Goal: Task Accomplishment & Management: Manage account settings

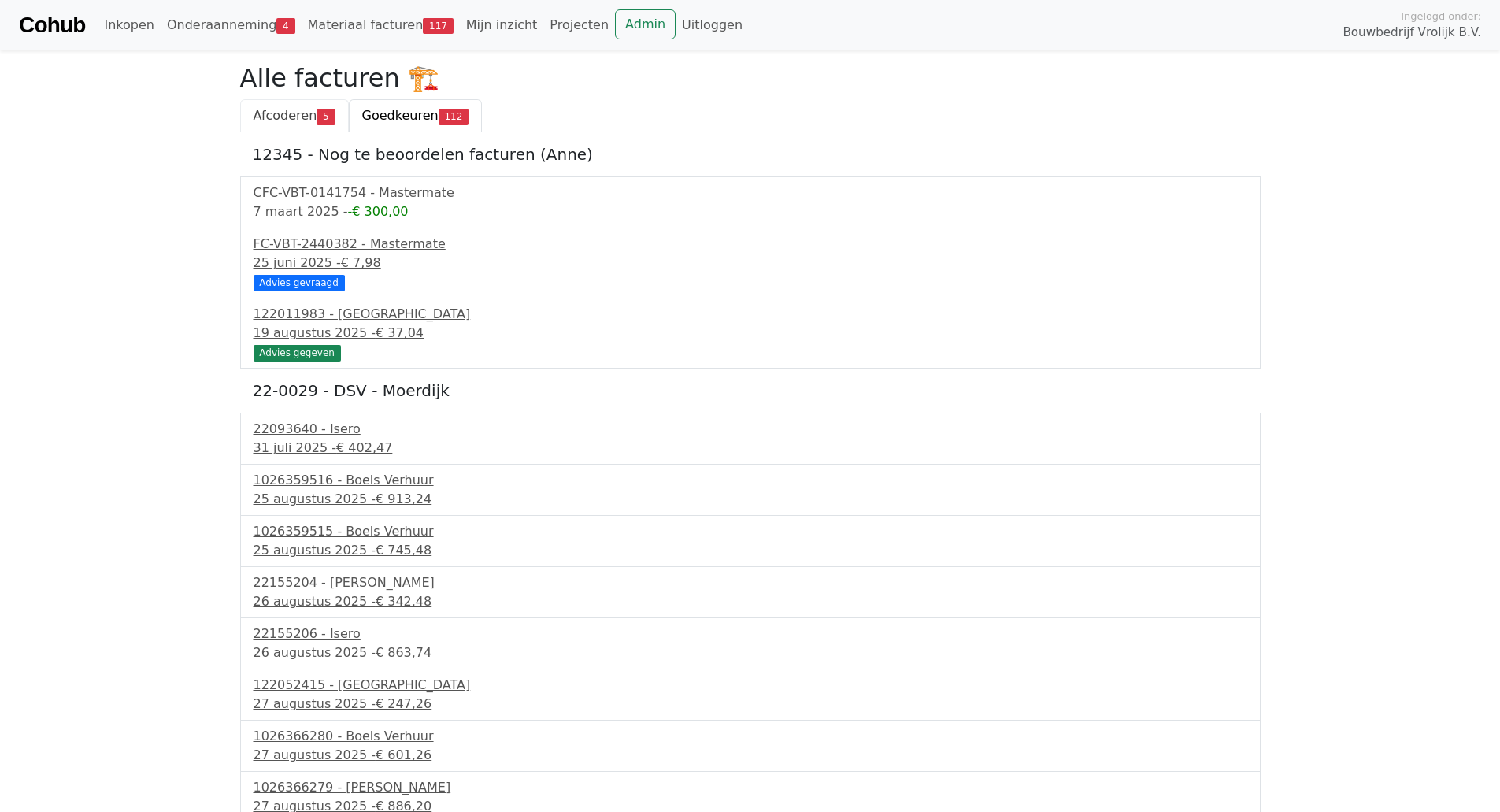
click at [293, 107] on link "Afcoderen 5" at bounding box center [294, 115] width 109 height 33
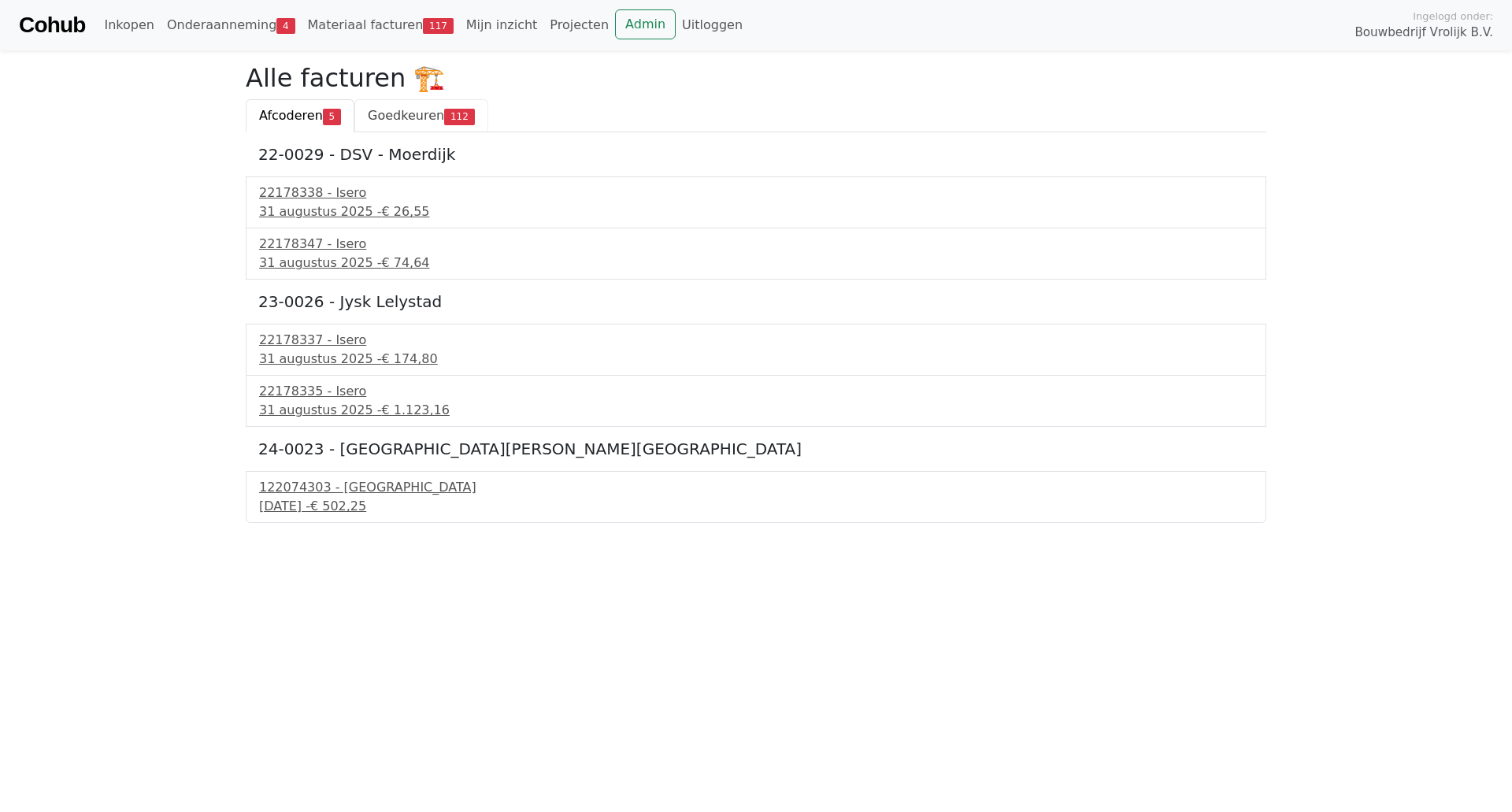
click at [395, 119] on span "Goedkeuren" at bounding box center [405, 116] width 76 height 15
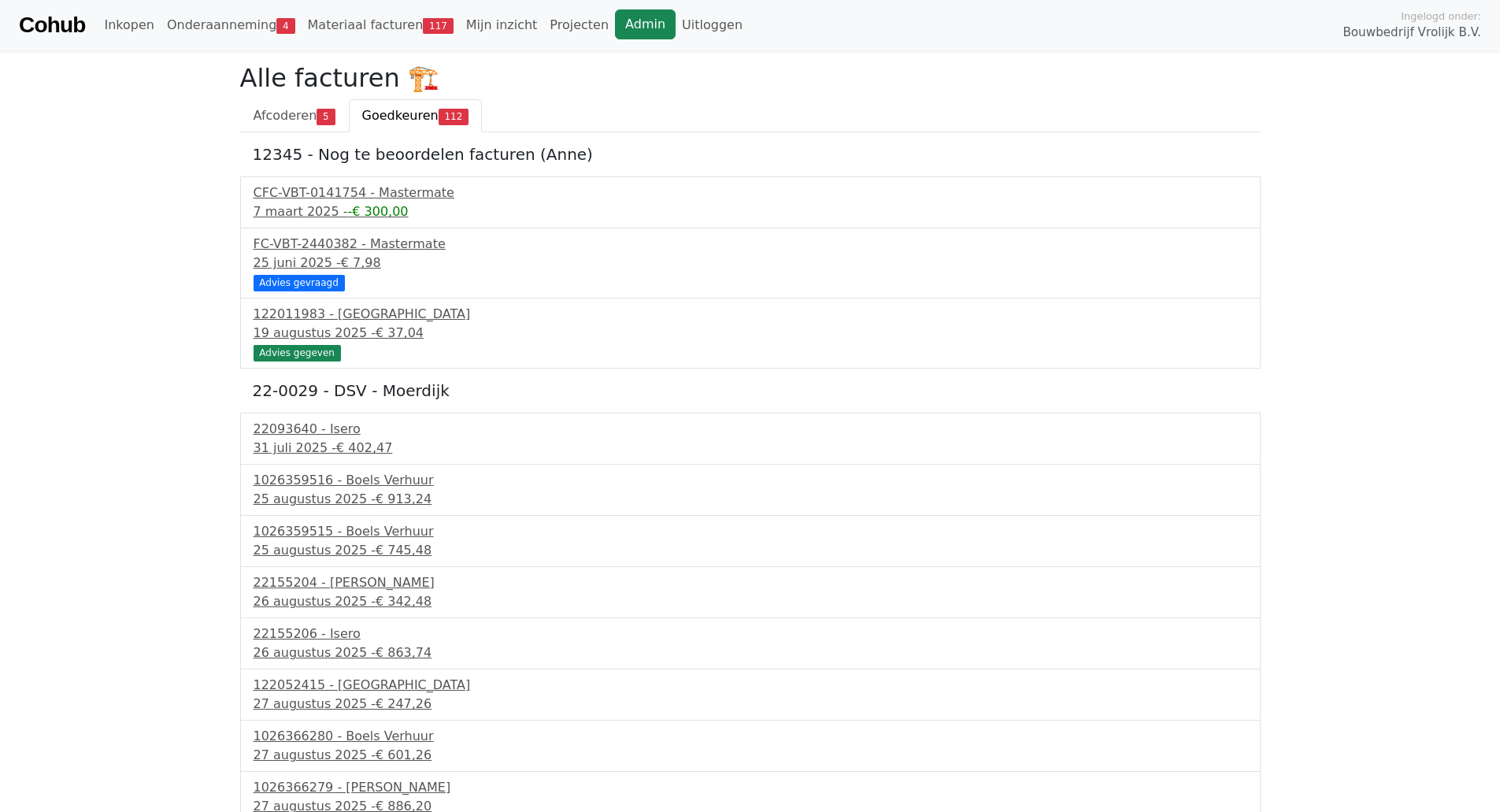
click at [615, 15] on link "Admin" at bounding box center [645, 24] width 60 height 30
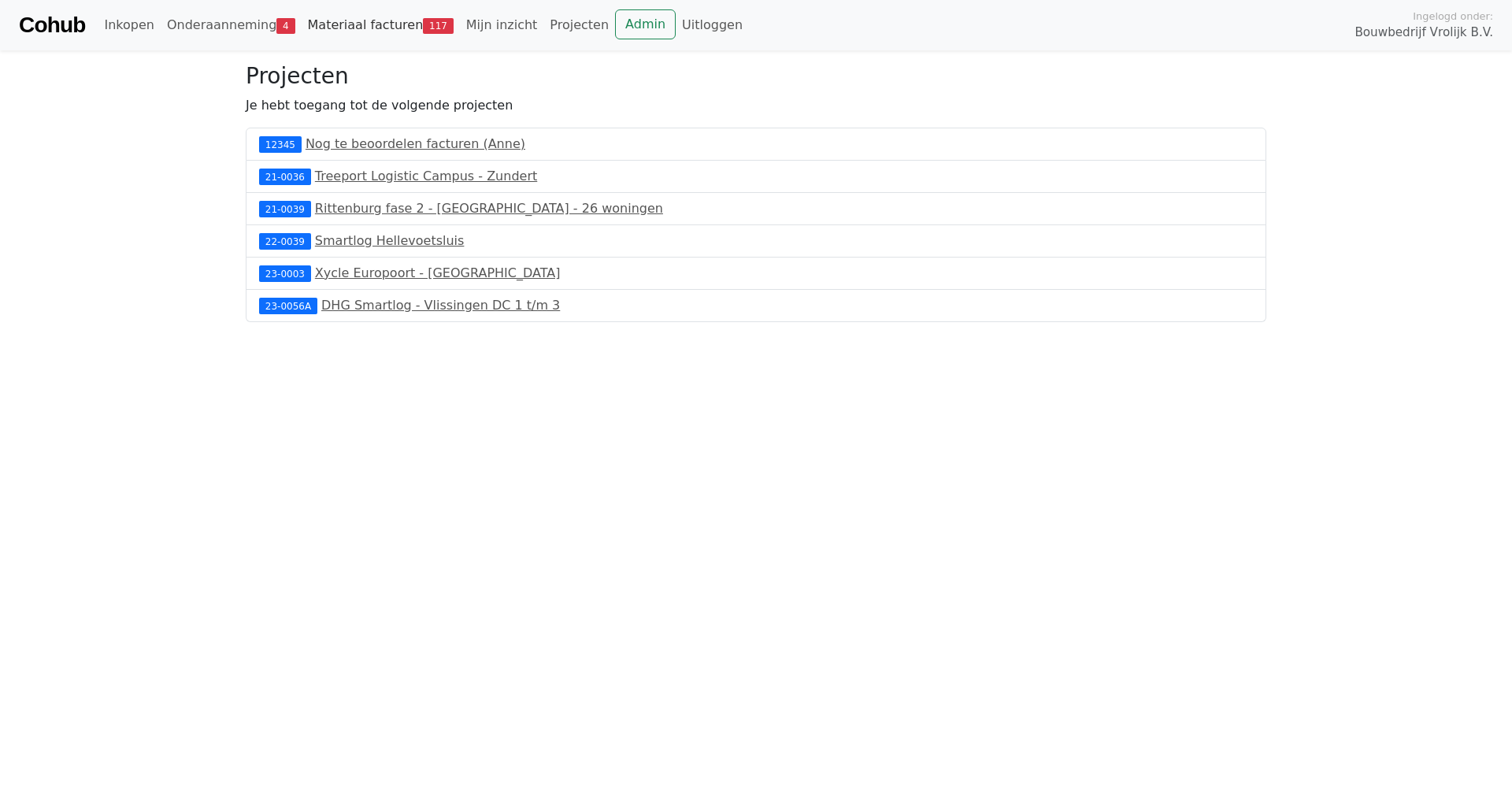
click at [423, 28] on span "117" at bounding box center [438, 26] width 31 height 16
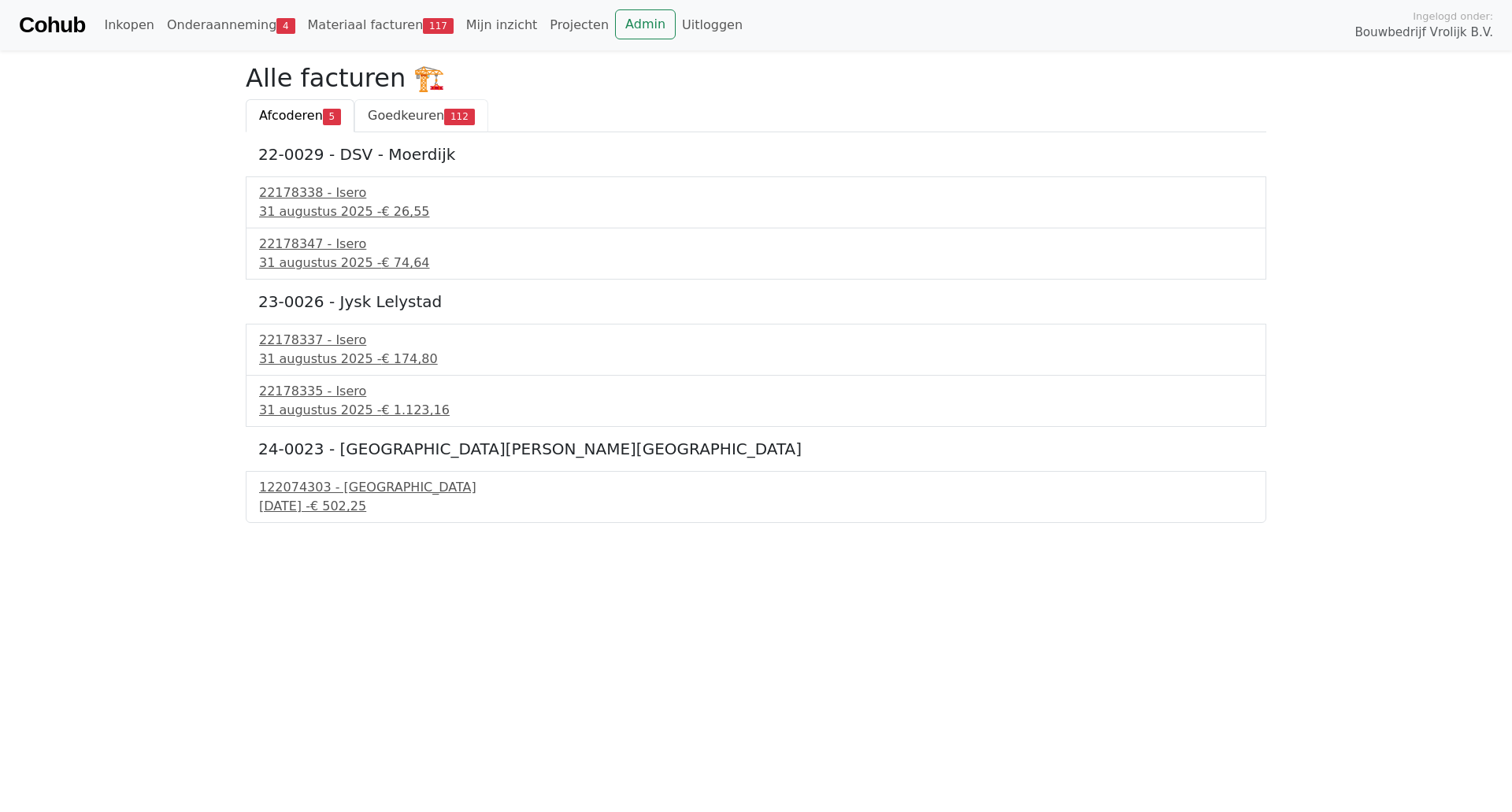
click at [427, 105] on link "Goedkeuren 112" at bounding box center [421, 115] width 134 height 33
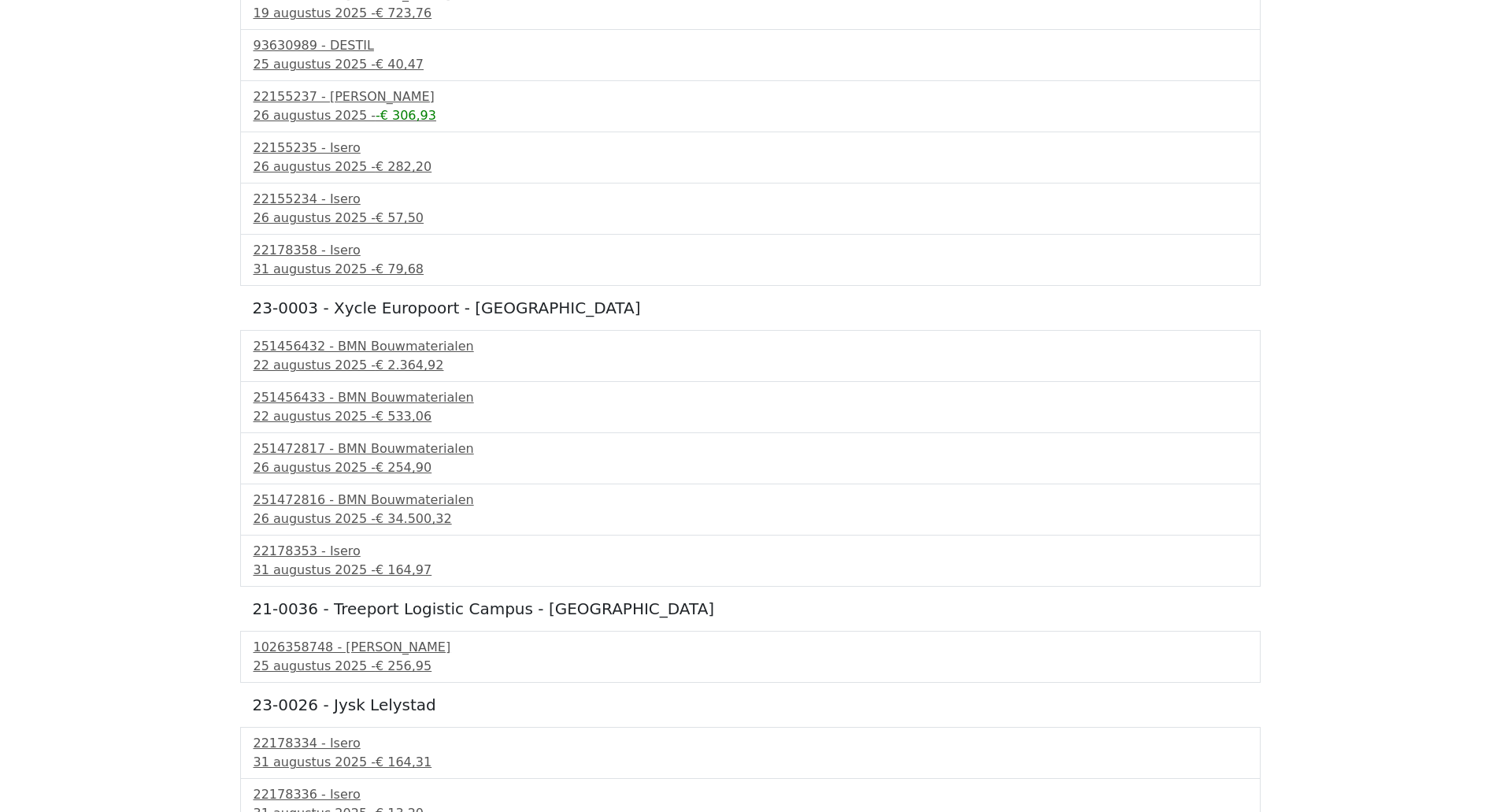
scroll to position [5405, 0]
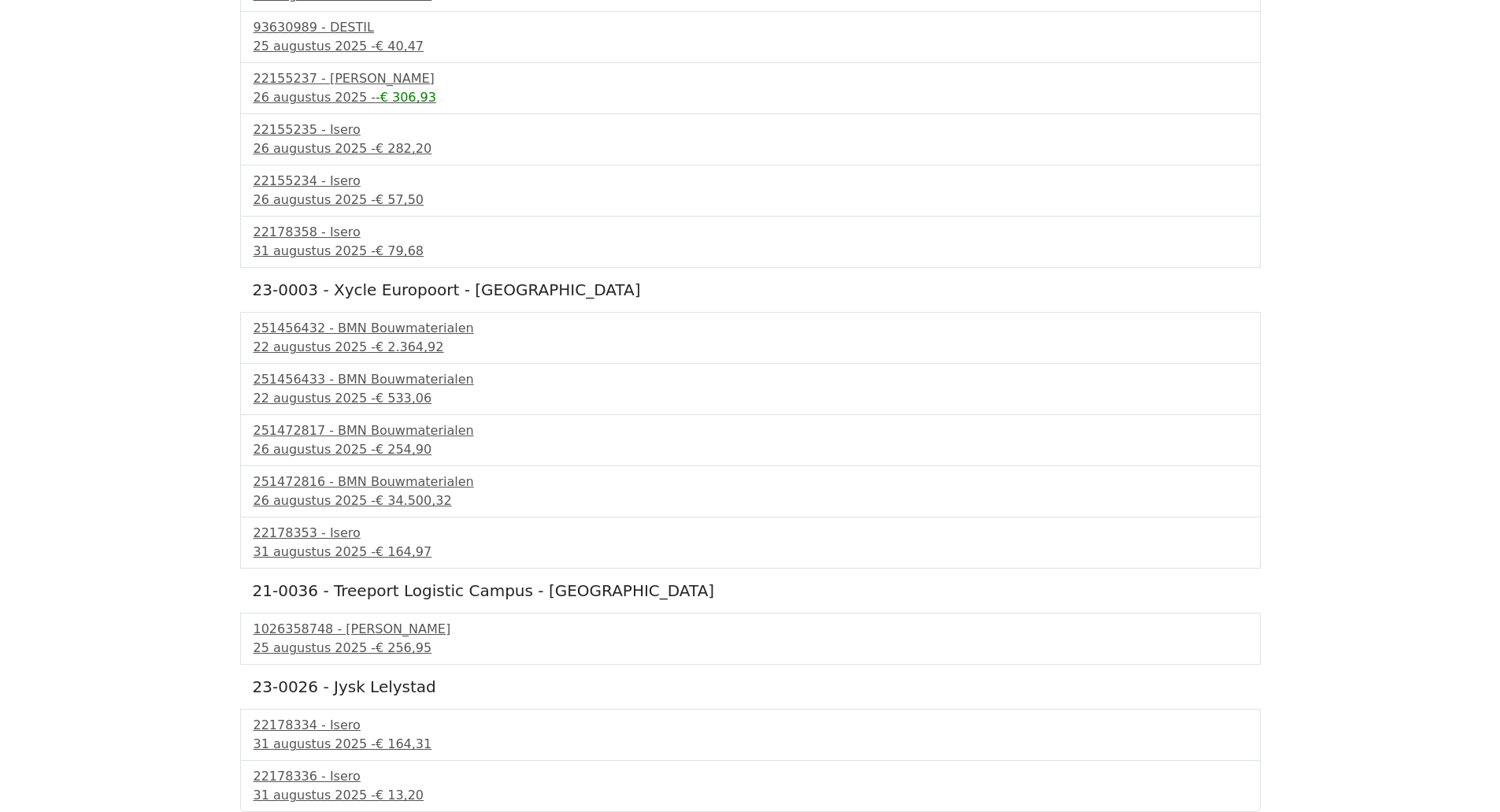
drag, startPoint x: 98, startPoint y: 544, endPoint x: 113, endPoint y: 640, distance: 97.2
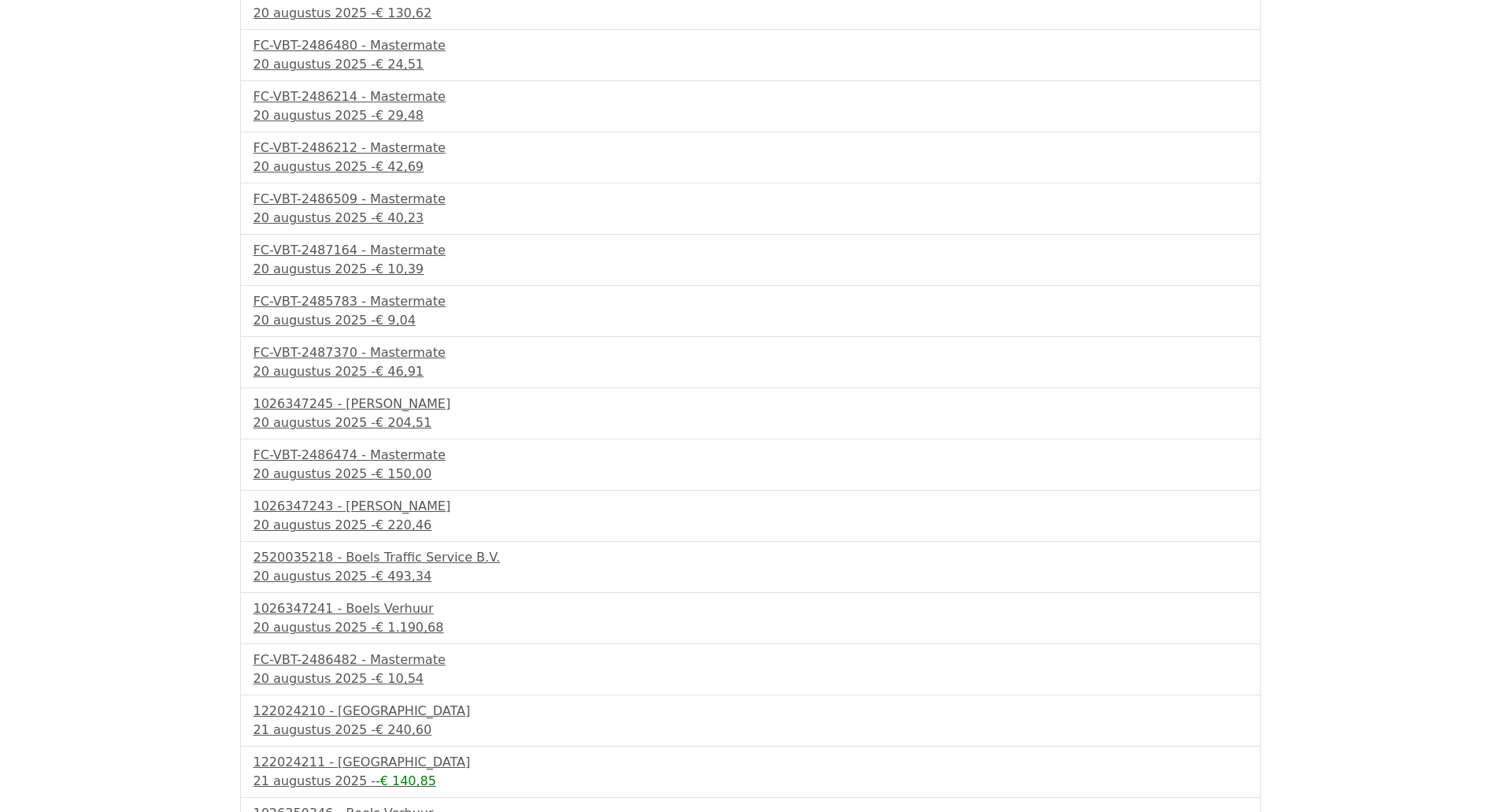
scroll to position [0, 0]
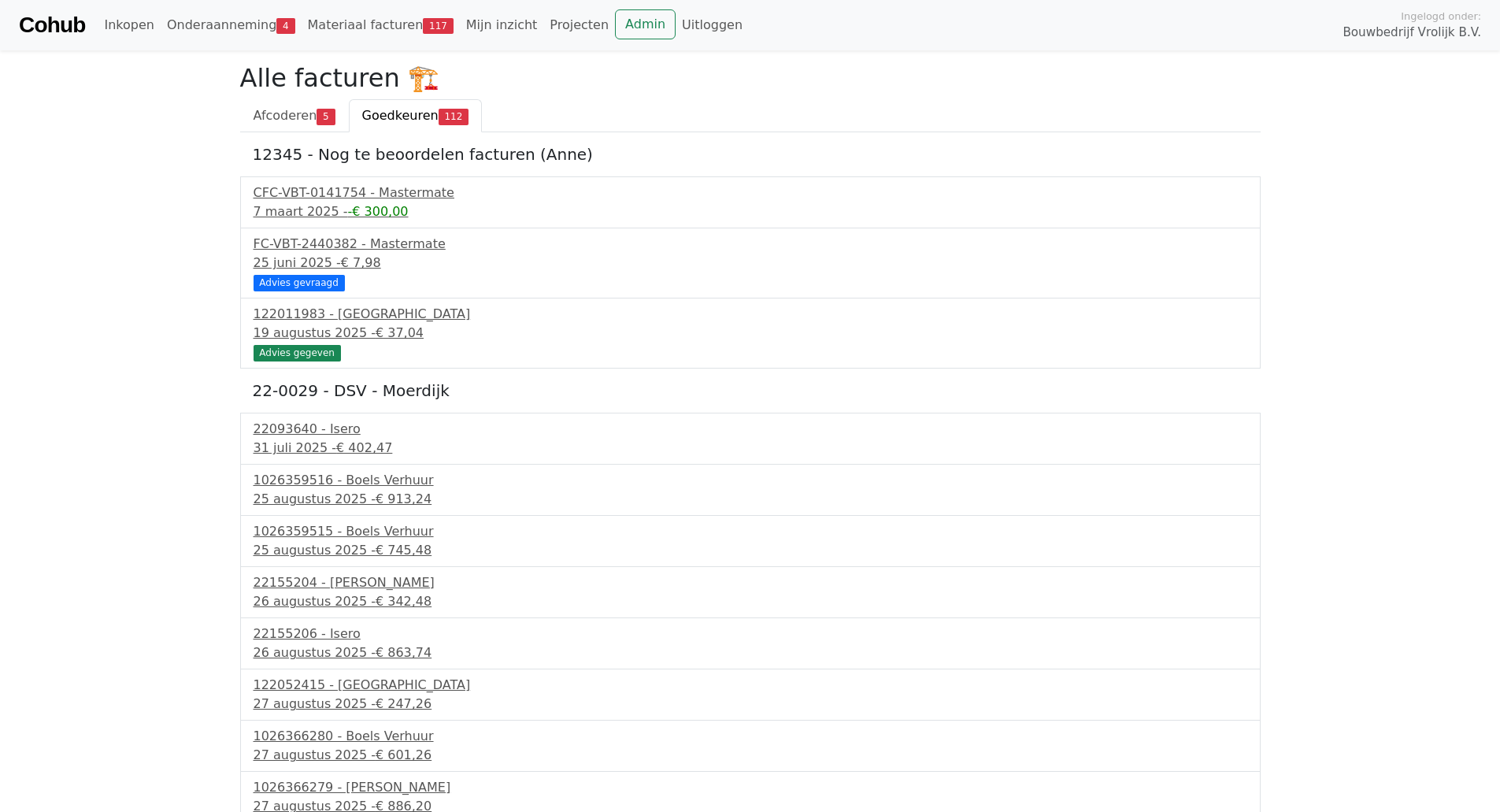
drag, startPoint x: 174, startPoint y: 638, endPoint x: 232, endPoint y: 202, distance: 439.8
click at [279, 108] on span "Afcoderen" at bounding box center [285, 116] width 64 height 15
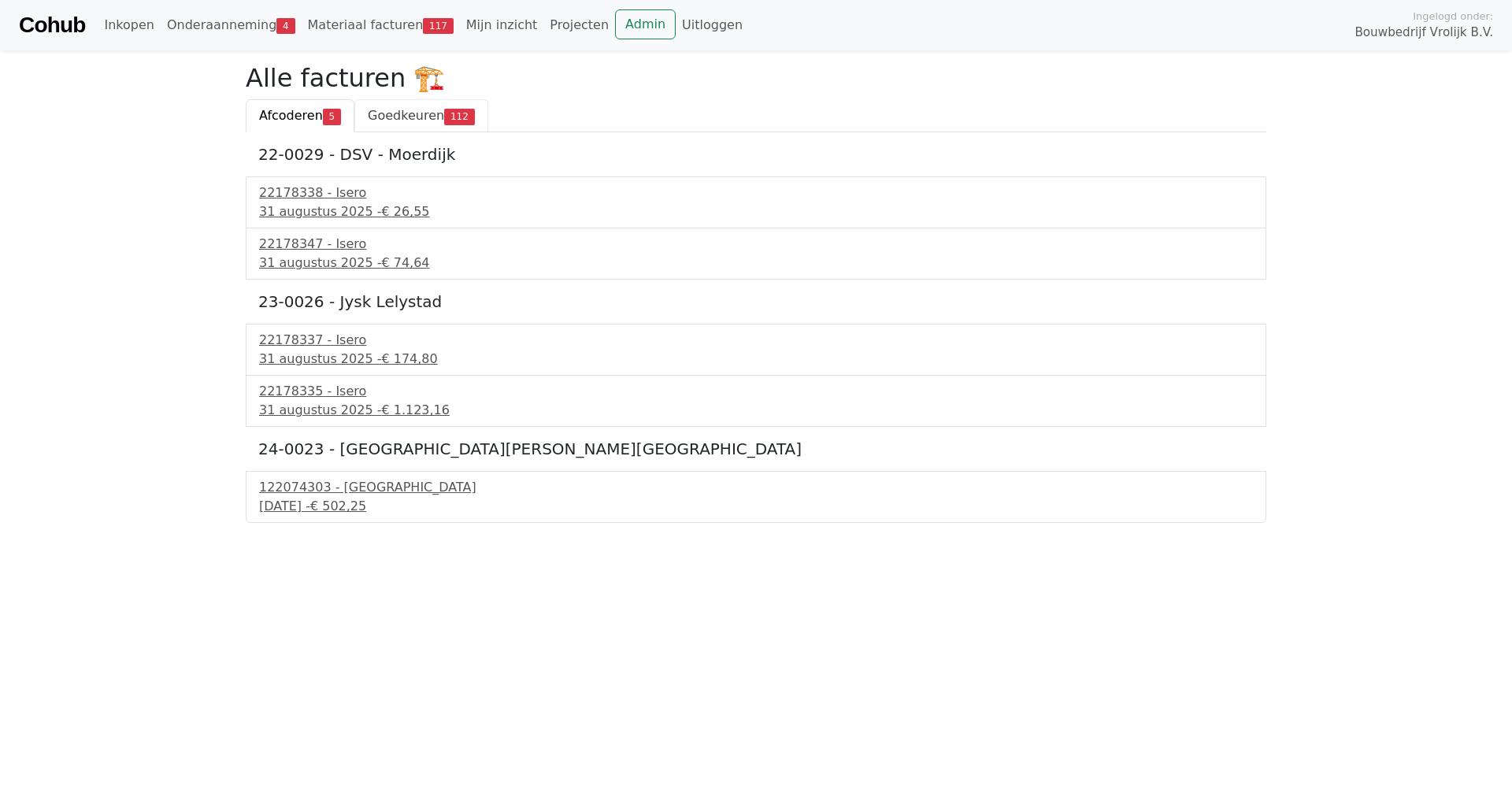
click at [444, 114] on span "112" at bounding box center [459, 117] width 31 height 16
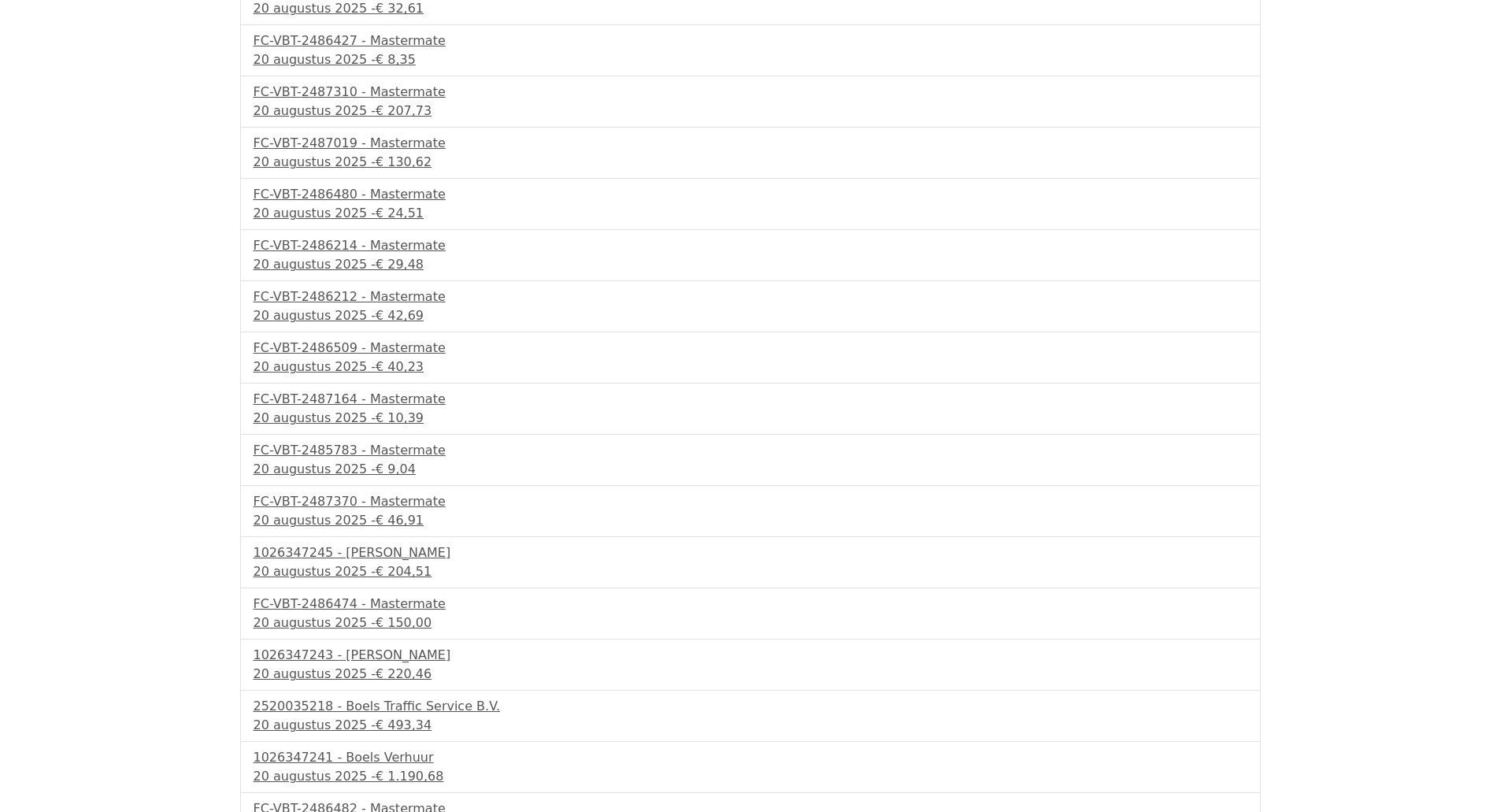
scroll to position [5405, 0]
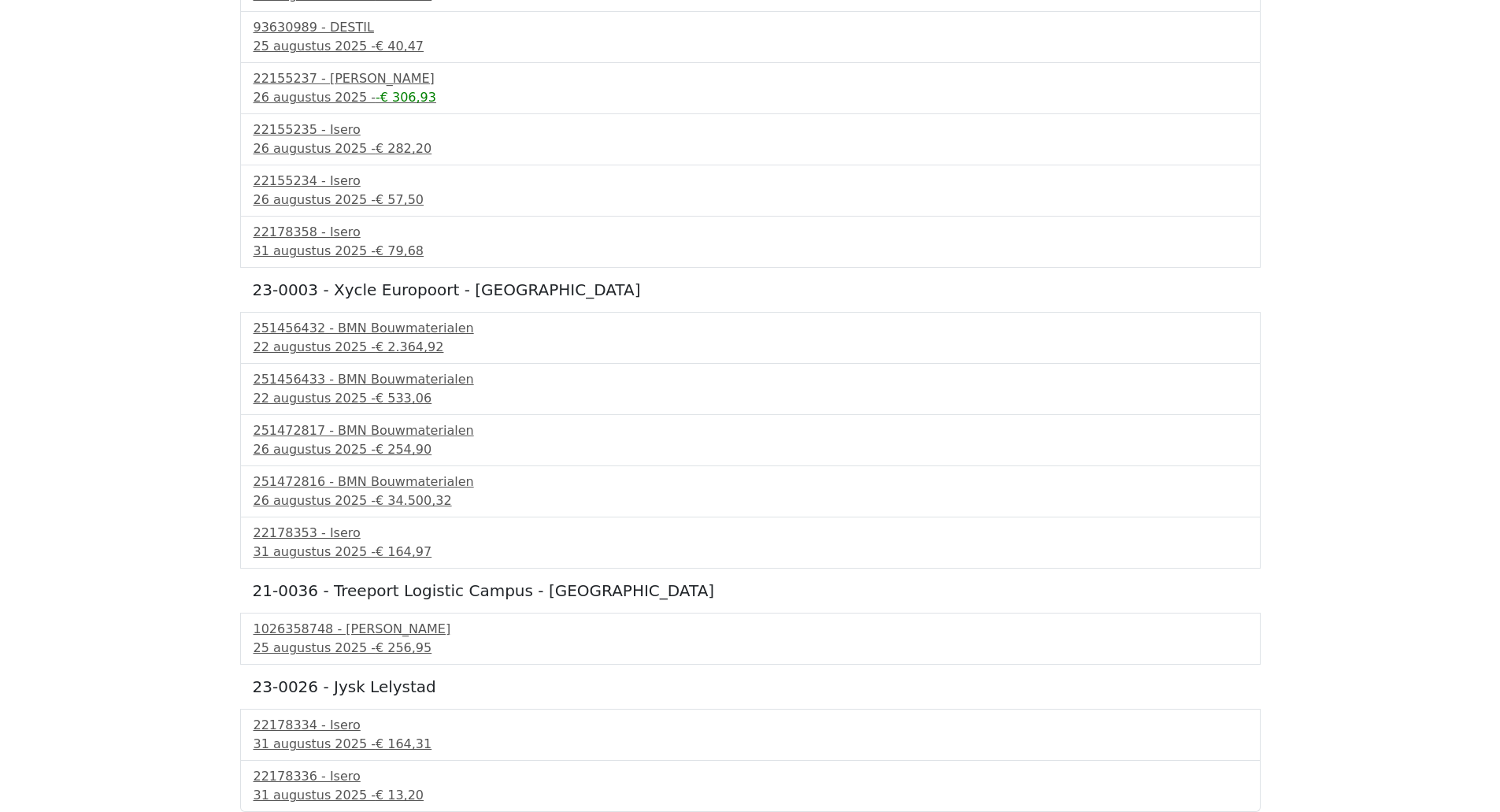
drag, startPoint x: 102, startPoint y: 226, endPoint x: 68, endPoint y: 682, distance: 457.3
click at [294, 642] on div "25 augustus 2025 - € 256,95" at bounding box center [750, 648] width 994 height 19
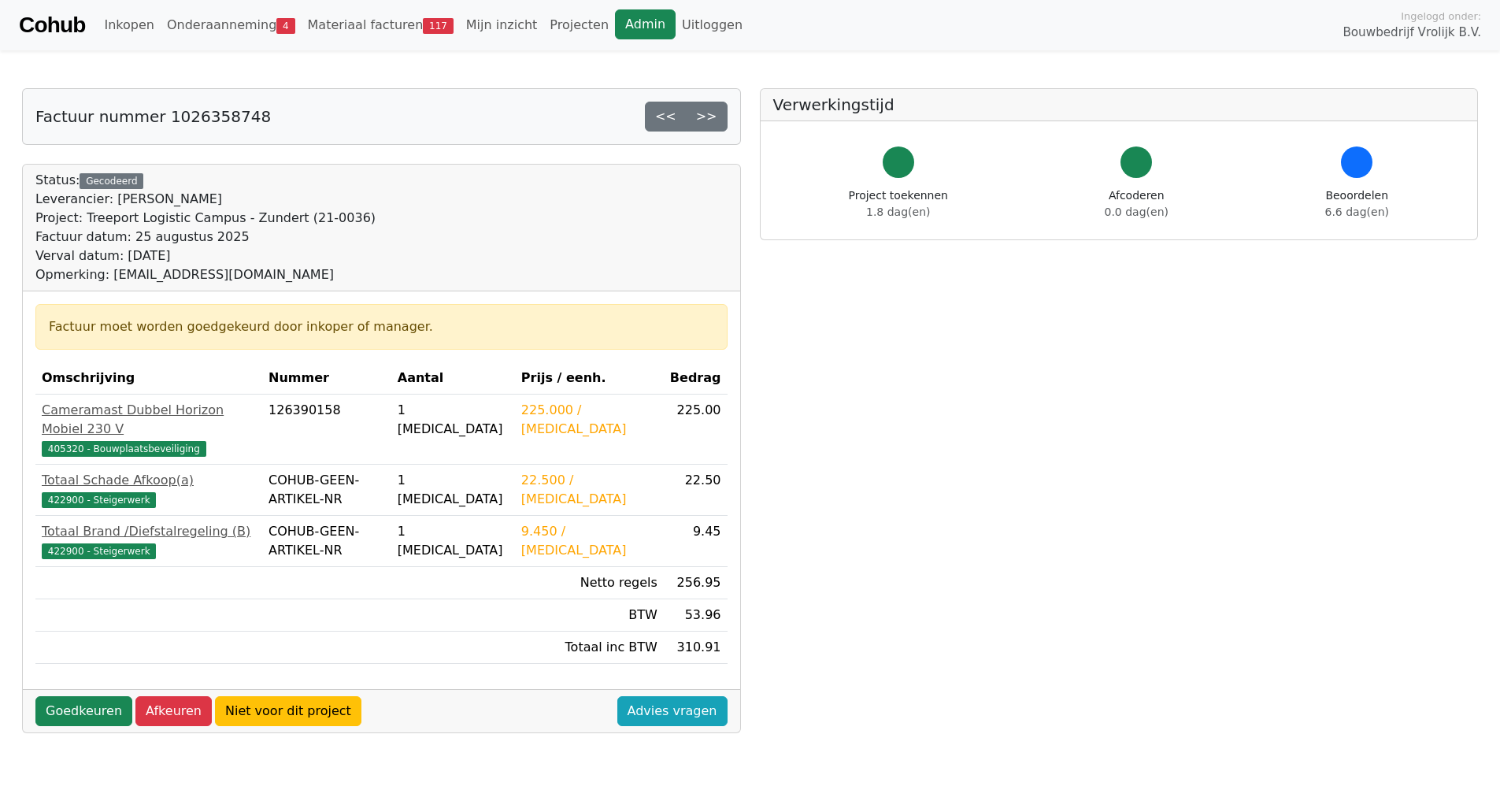
click at [615, 32] on link "Admin" at bounding box center [645, 24] width 60 height 30
